Goal: Information Seeking & Learning: Learn about a topic

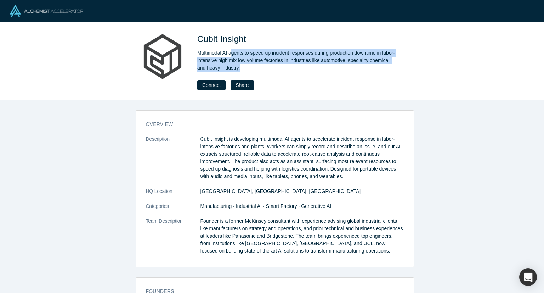
drag, startPoint x: 233, startPoint y: 54, endPoint x: 281, endPoint y: 67, distance: 50.1
click at [281, 67] on div "Multimodal AI agents to speed up incident responses during production downtime …" at bounding box center [296, 60] width 199 height 22
drag, startPoint x: 275, startPoint y: 55, endPoint x: 297, endPoint y: 67, distance: 25.5
click at [297, 67] on div "Multimodal AI agents to speed up incident responses during production downtime …" at bounding box center [296, 60] width 199 height 22
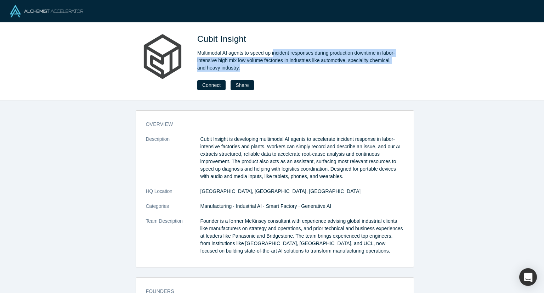
click at [297, 67] on div "Multimodal AI agents to speed up incident responses during production downtime …" at bounding box center [296, 60] width 199 height 22
drag, startPoint x: 213, startPoint y: 61, endPoint x: 284, endPoint y: 67, distance: 70.4
click at [284, 67] on div "Multimodal AI agents to speed up incident responses during production downtime …" at bounding box center [296, 60] width 199 height 22
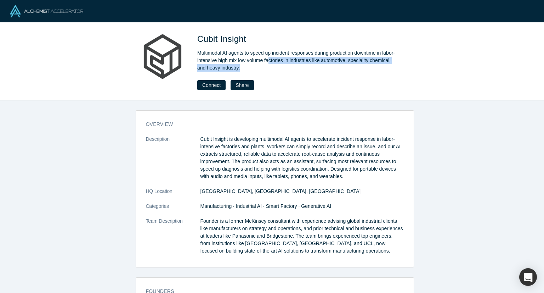
drag, startPoint x: 282, startPoint y: 60, endPoint x: 308, endPoint y: 67, distance: 26.8
click at [308, 67] on div "Multimodal AI agents to speed up incident responses during production downtime …" at bounding box center [296, 60] width 199 height 22
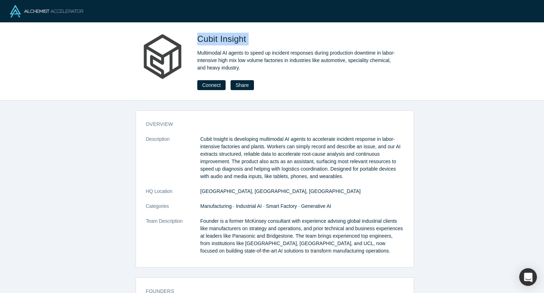
drag, startPoint x: 197, startPoint y: 37, endPoint x: 259, endPoint y: 37, distance: 61.7
click at [259, 37] on div "Cubit Insight Multimodal AI agents to speed up incident responses during produc…" at bounding box center [272, 61] width 279 height 57
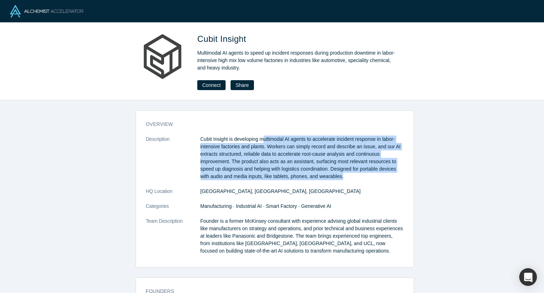
drag, startPoint x: 260, startPoint y: 139, endPoint x: 356, endPoint y: 175, distance: 102.1
click at [356, 175] on p "Cubit Insight is developing multimodal AI agents to accelerate incident respons…" at bounding box center [302, 157] width 203 height 45
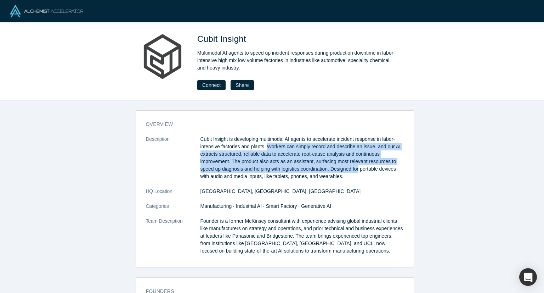
drag, startPoint x: 265, startPoint y: 147, endPoint x: 357, endPoint y: 171, distance: 94.5
click at [357, 171] on p "Cubit Insight is developing multimodal AI agents to accelerate incident respons…" at bounding box center [302, 157] width 203 height 45
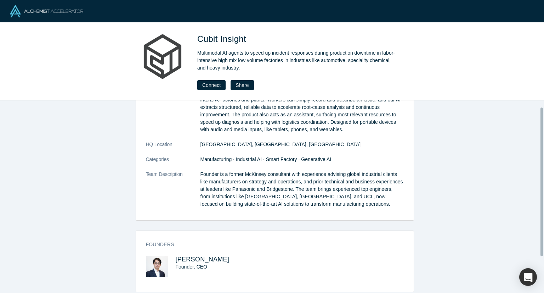
scroll to position [55, 0]
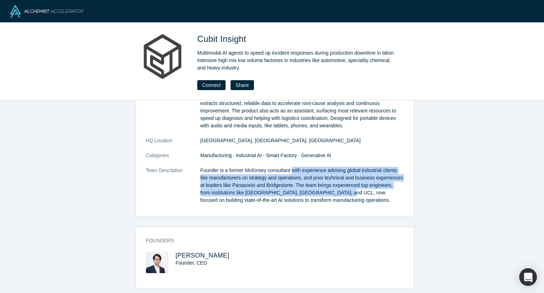
drag, startPoint x: 287, startPoint y: 167, endPoint x: 323, endPoint y: 188, distance: 41.8
click at [323, 188] on p "Founder is a former McKinsey consultant with experience advising global industr…" at bounding box center [302, 185] width 203 height 37
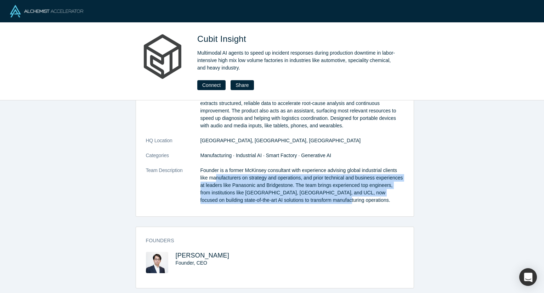
drag, startPoint x: 213, startPoint y: 174, endPoint x: 326, endPoint y: 194, distance: 114.2
click at [326, 194] on p "Founder is a former McKinsey consultant with experience advising global industr…" at bounding box center [302, 185] width 203 height 37
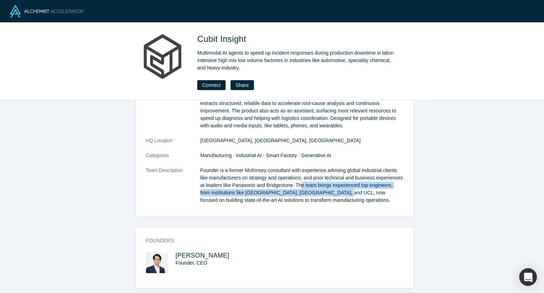
drag, startPoint x: 295, startPoint y: 180, endPoint x: 321, endPoint y: 191, distance: 28.3
click at [321, 191] on p "Founder is a former McKinsey consultant with experience advising global industr…" at bounding box center [302, 185] width 203 height 37
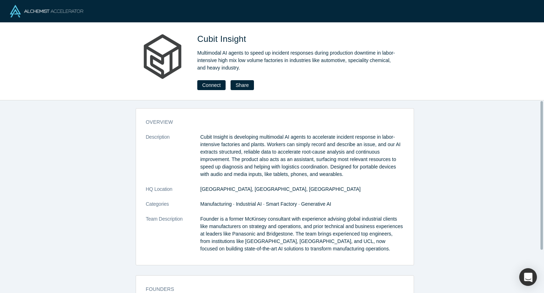
scroll to position [0, 0]
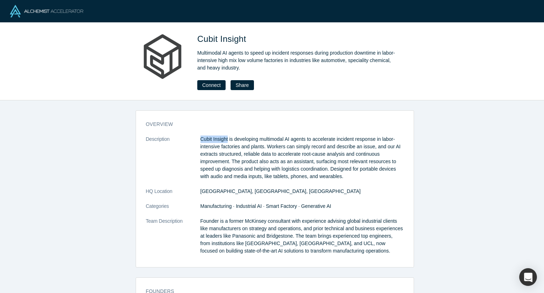
drag, startPoint x: 198, startPoint y: 139, endPoint x: 226, endPoint y: 141, distance: 27.7
click at [226, 141] on p "Cubit Insight is developing multimodal AI agents to accelerate incident respons…" at bounding box center [302, 157] width 203 height 45
